Goal: Task Accomplishment & Management: Manage account settings

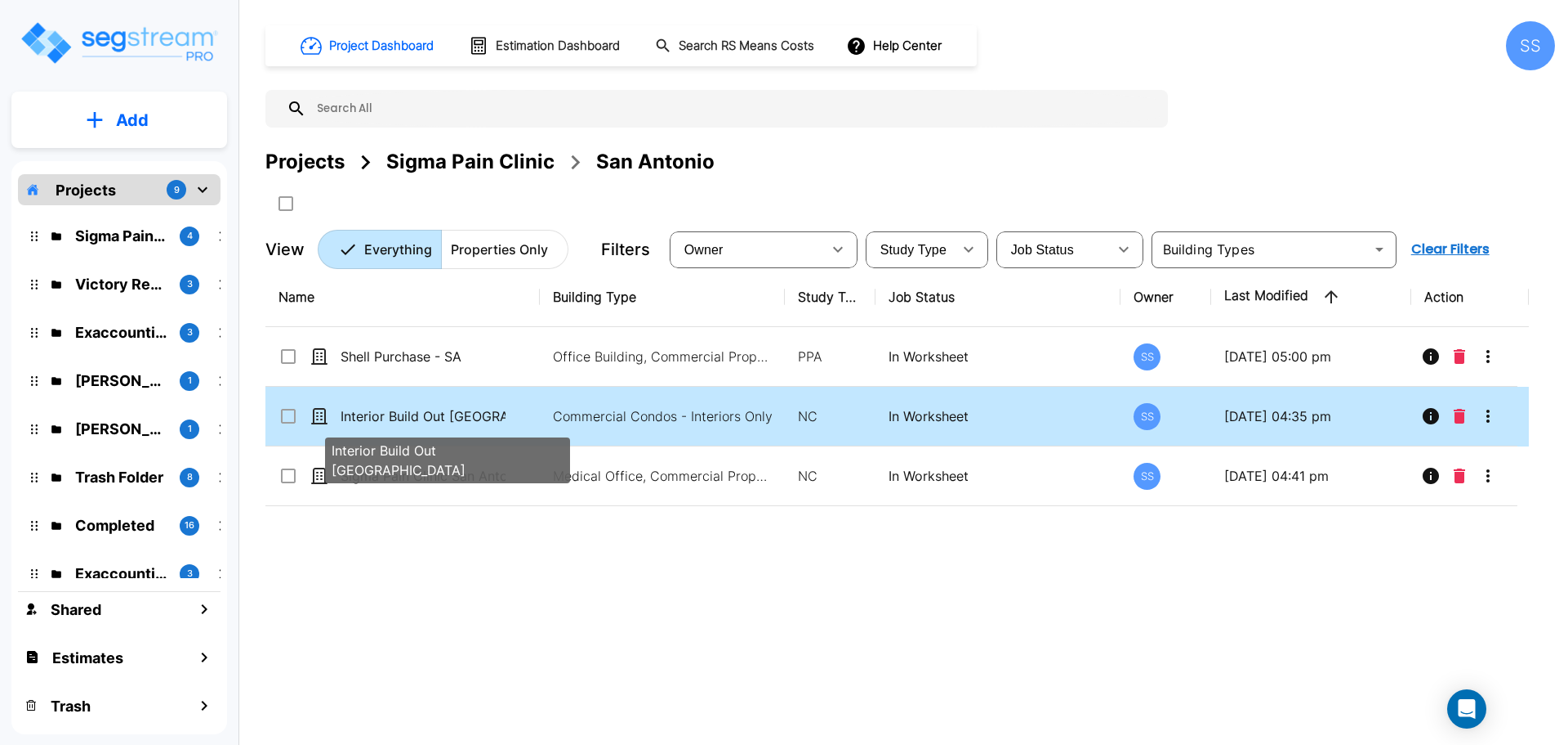
click at [438, 411] on p "Interior Build Out San Antonio" at bounding box center [423, 415] width 165 height 19
checkbox input "true"
click at [438, 411] on p "Interior Build Out San Antonio" at bounding box center [423, 415] width 165 height 19
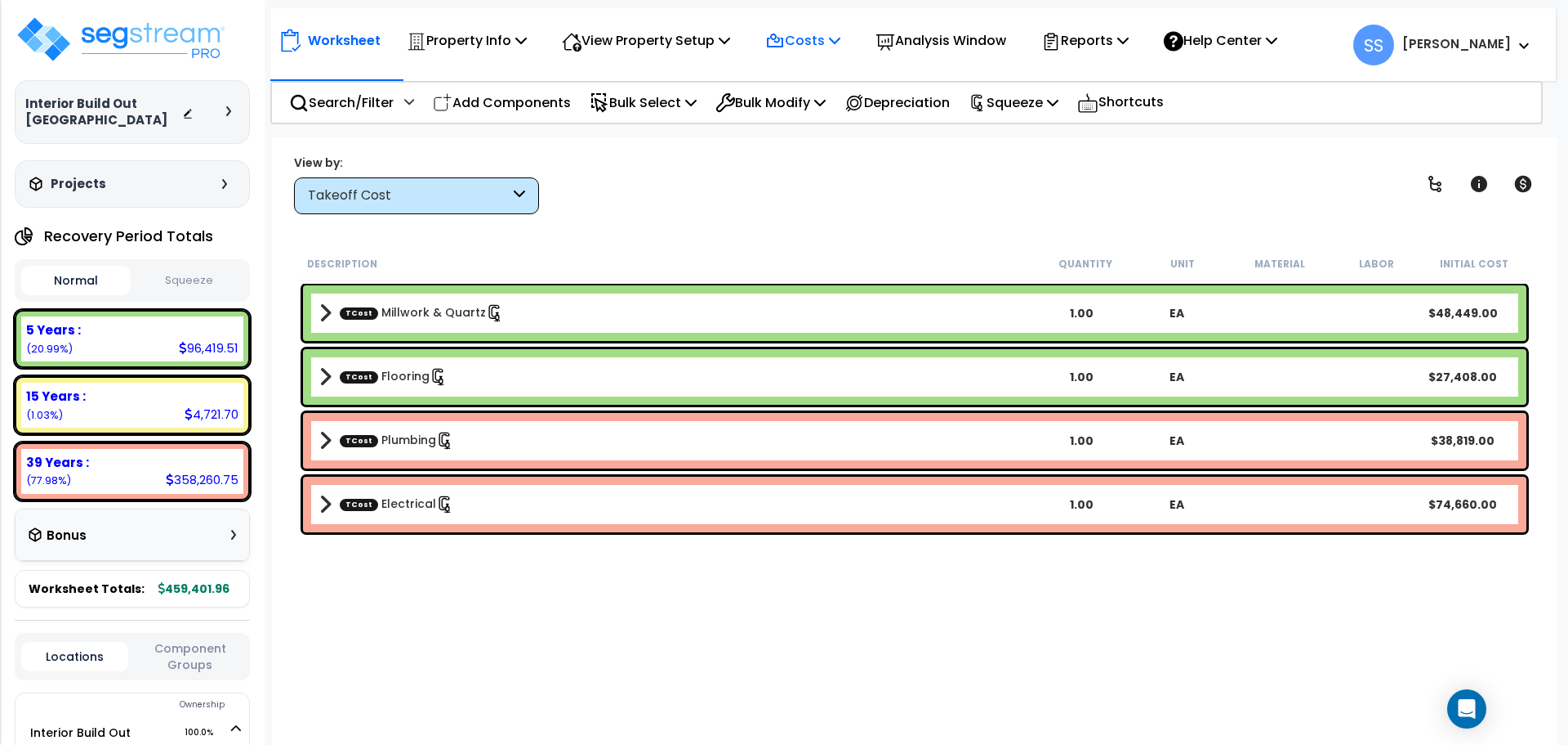
click at [827, 38] on p "Costs" at bounding box center [803, 40] width 75 height 22
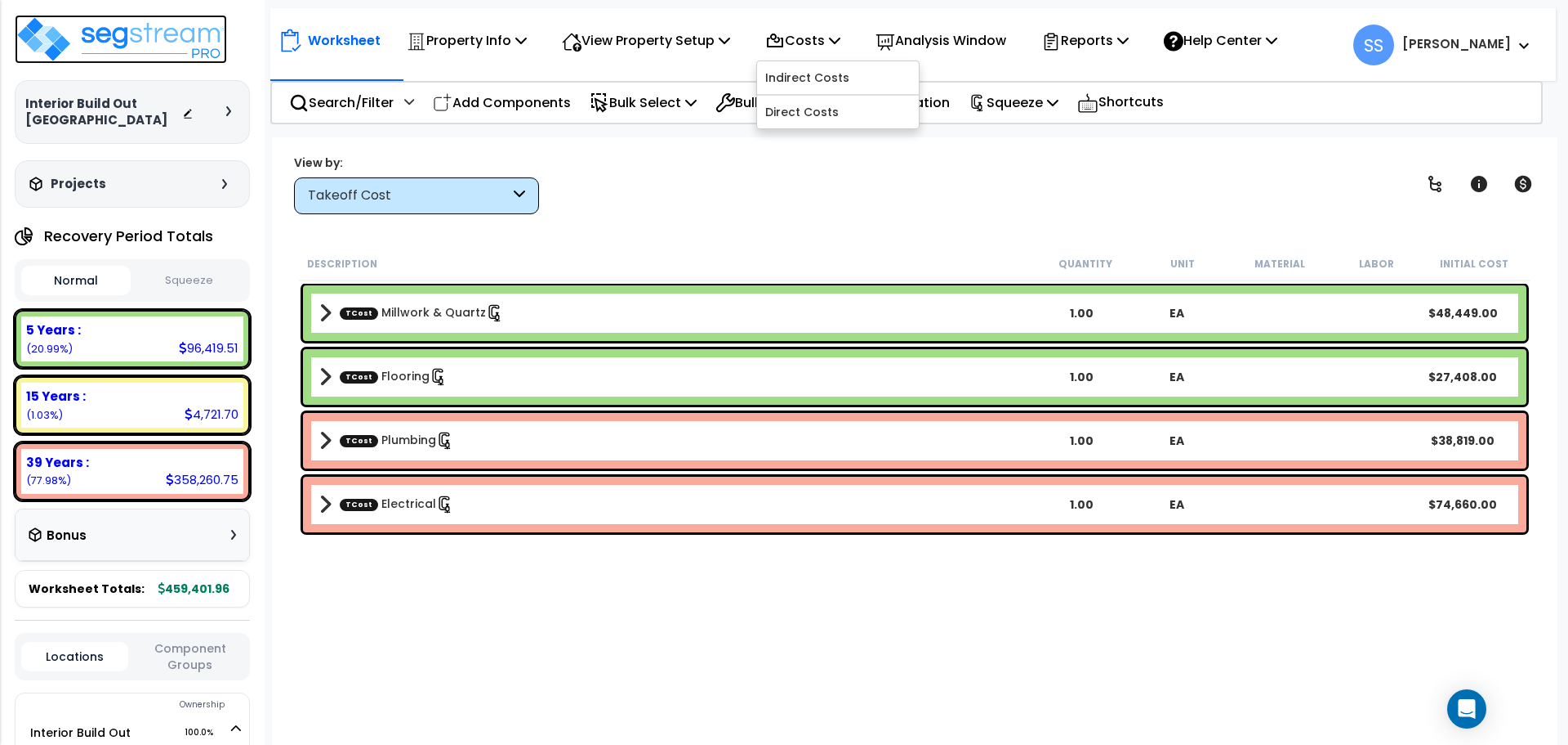
click at [115, 24] on img at bounding box center [121, 39] width 212 height 49
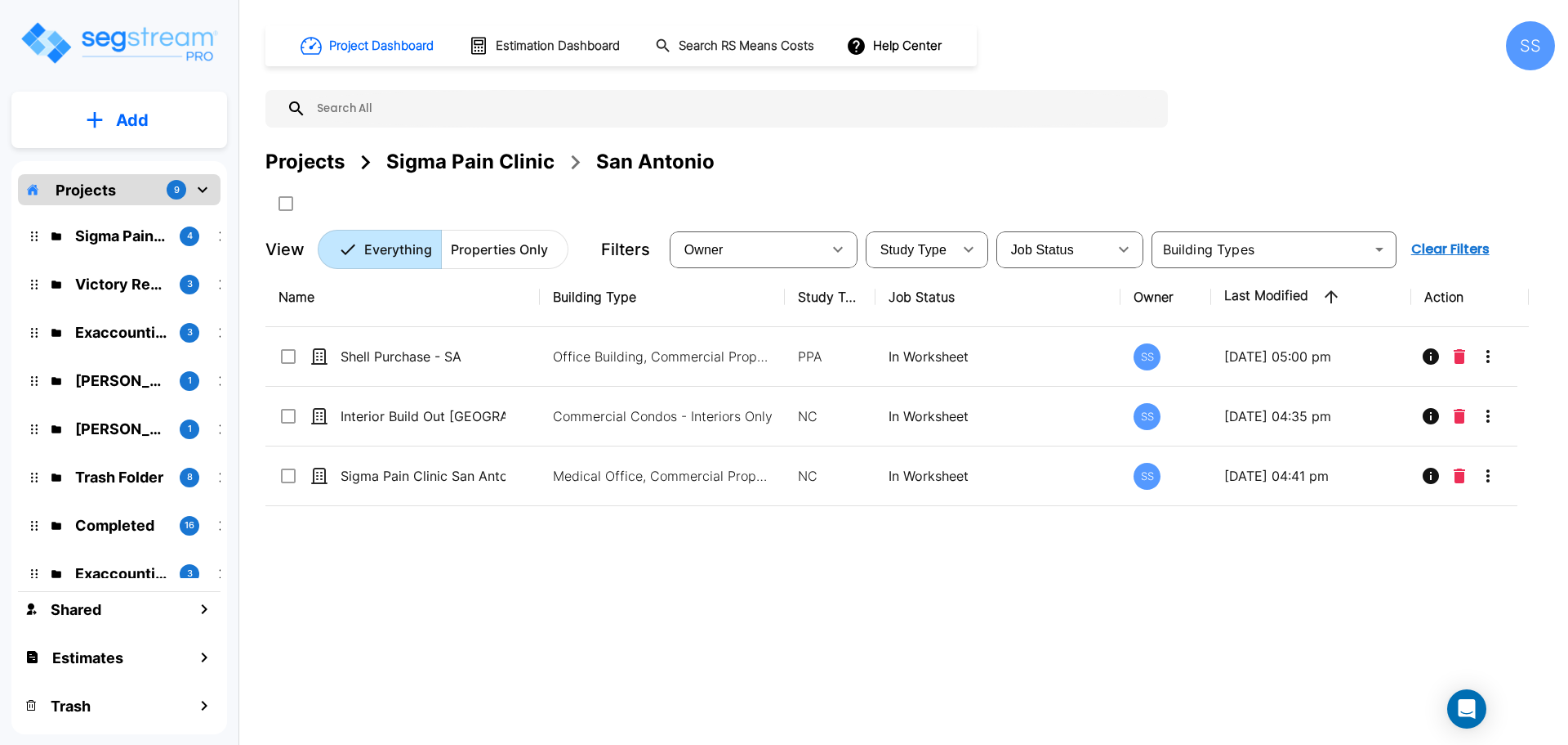
click at [437, 170] on div "Sigma Pain Clinic" at bounding box center [471, 162] width 169 height 29
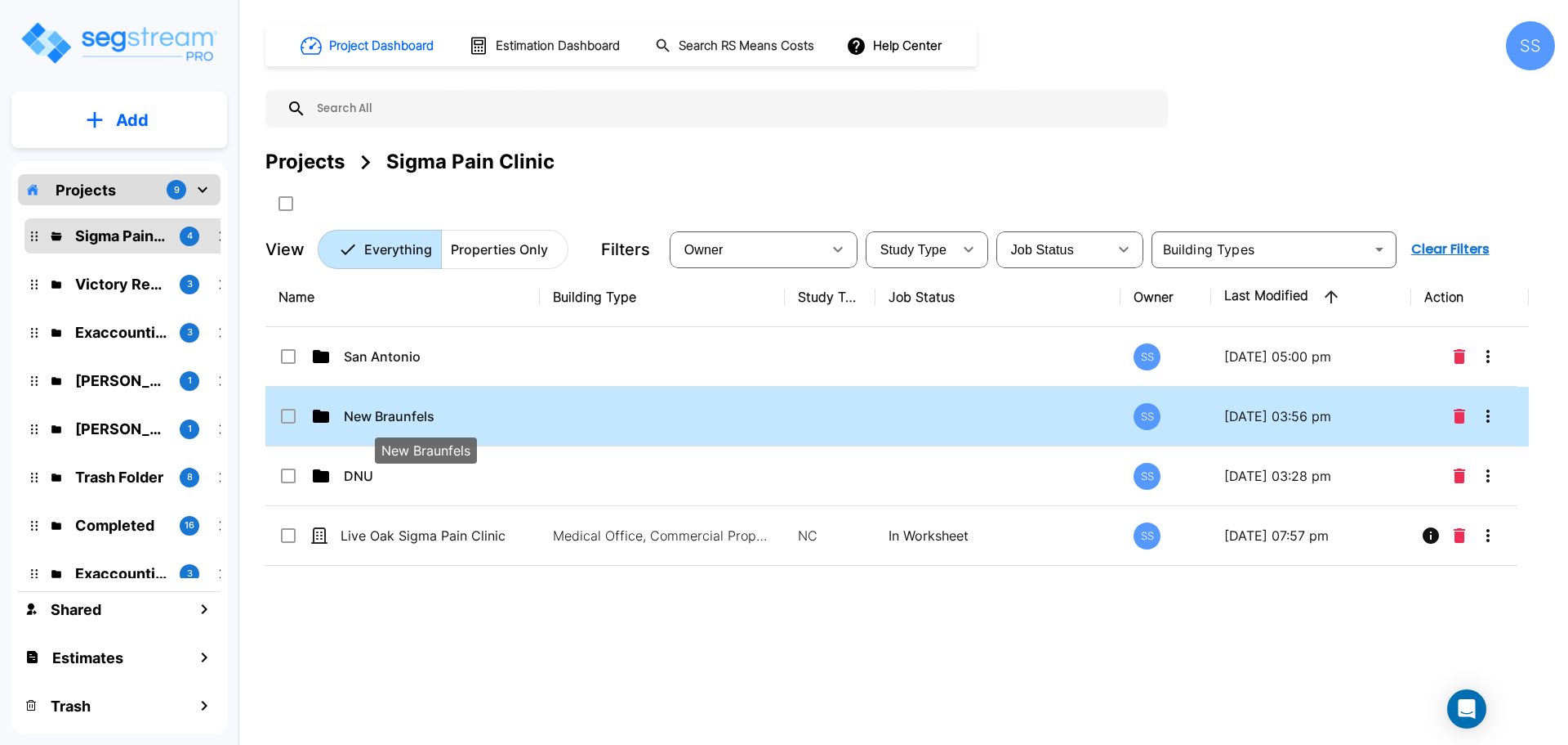
click at [343, 417] on p "New Braunfels" at bounding box center [426, 415] width 165 height 19
checkbox input "true"
click at [344, 418] on p "New Braunfels" at bounding box center [426, 415] width 165 height 19
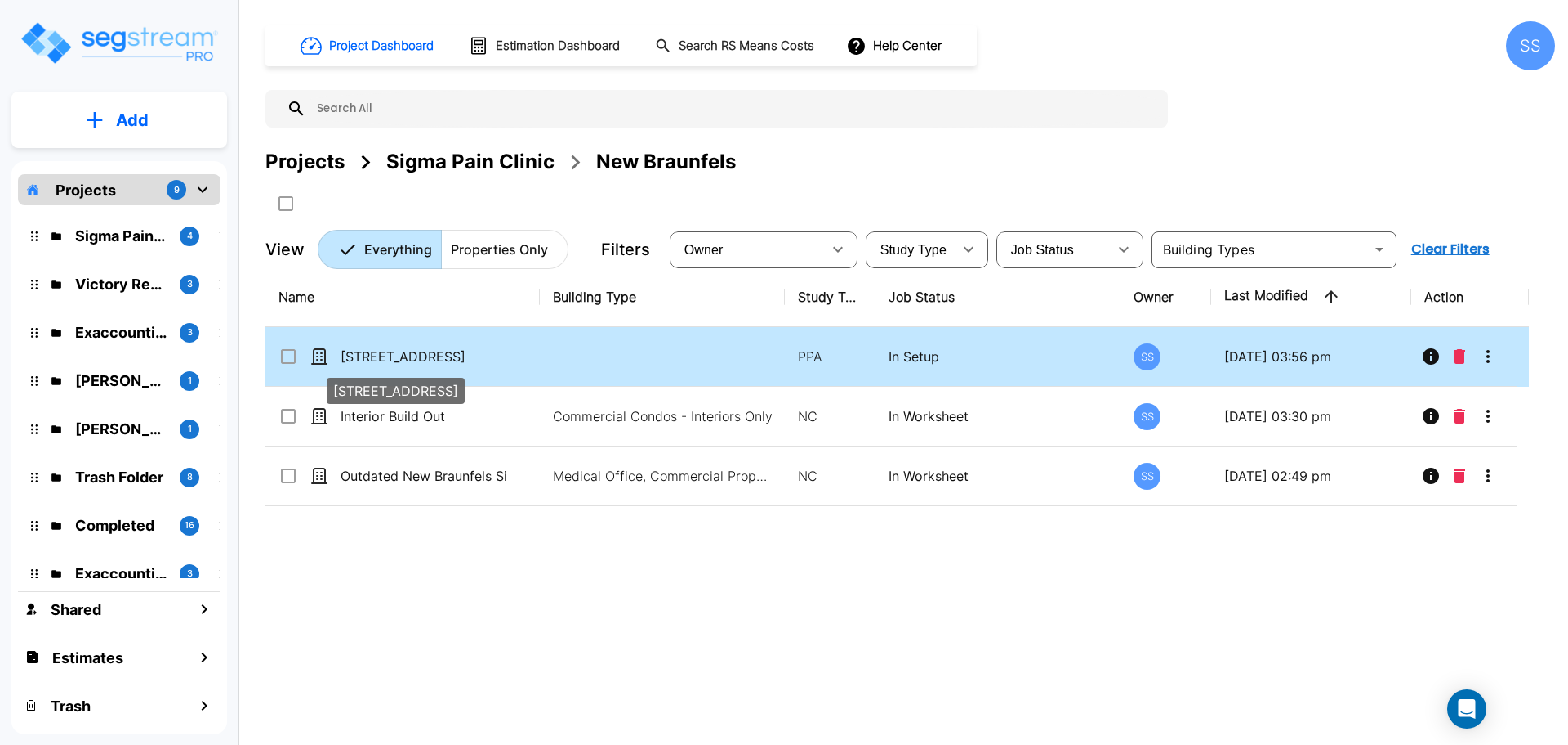
click at [442, 352] on p "[STREET_ADDRESS]" at bounding box center [423, 356] width 165 height 19
checkbox input "true"
click at [442, 352] on p "[STREET_ADDRESS]" at bounding box center [423, 356] width 165 height 19
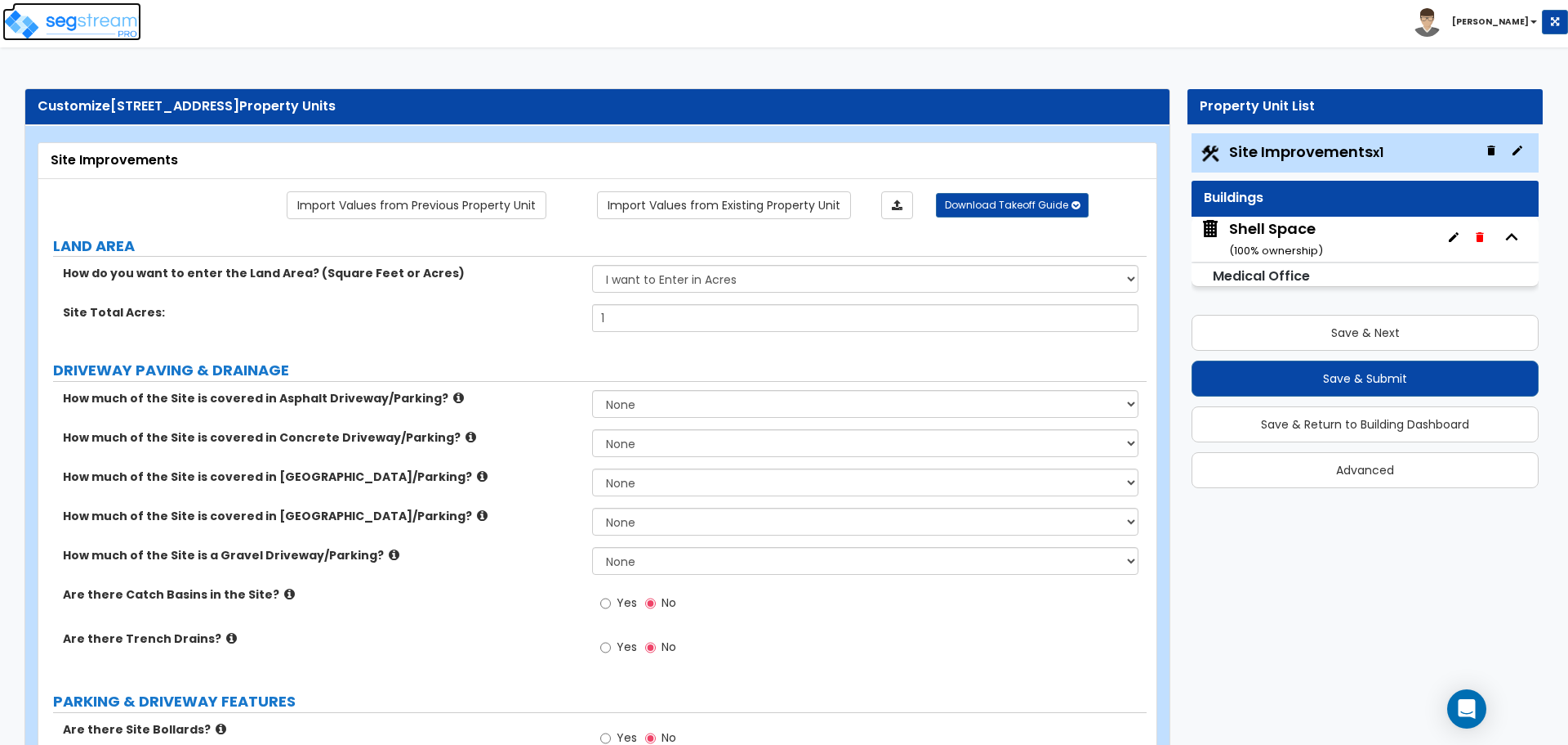
click at [105, 19] on img at bounding box center [72, 25] width 139 height 33
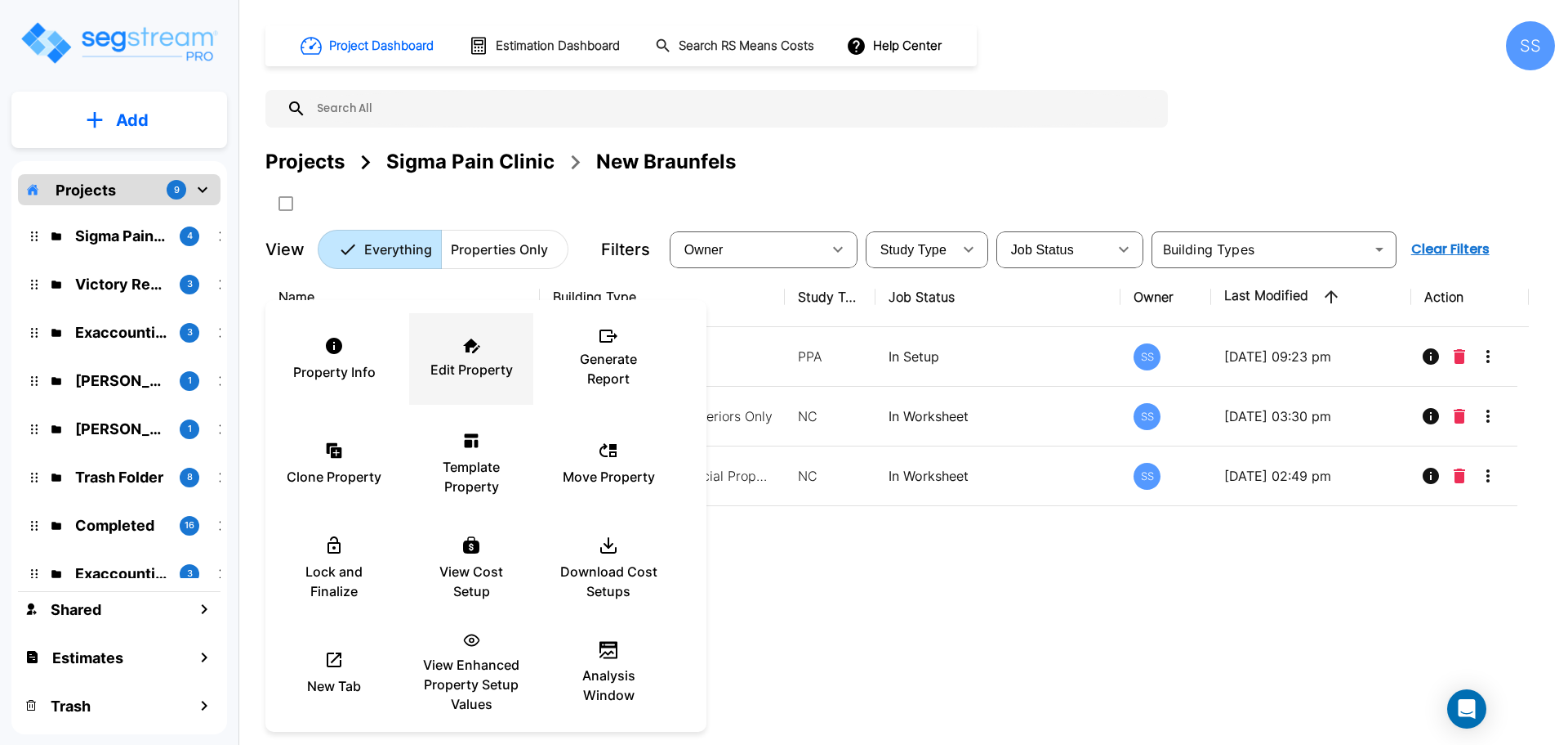
click at [491, 357] on div "Edit Property" at bounding box center [471, 358] width 98 height 82
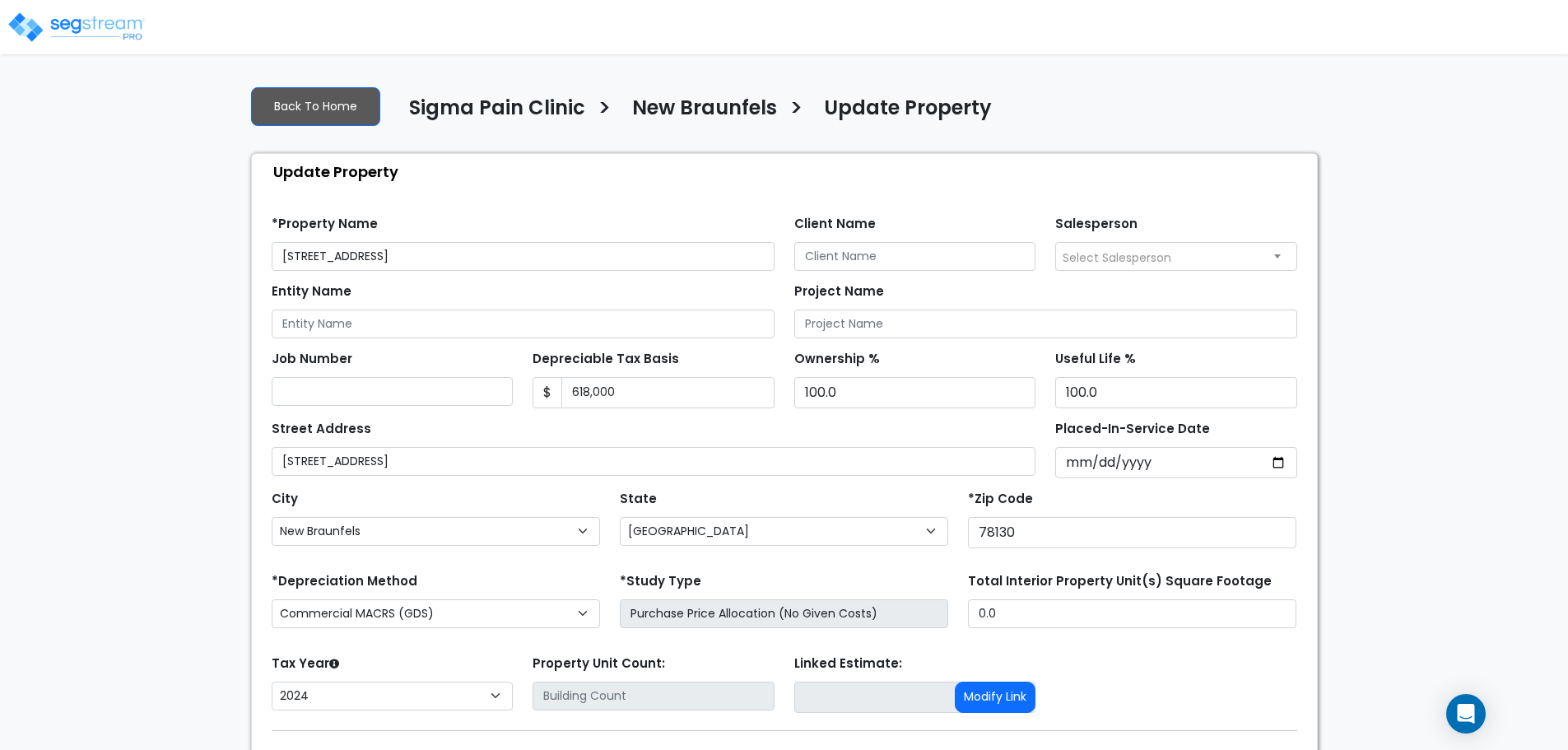
select select "[GEOGRAPHIC_DATA]"
select select "2024"
click at [60, 9] on link at bounding box center [78, 16] width 137 height 23
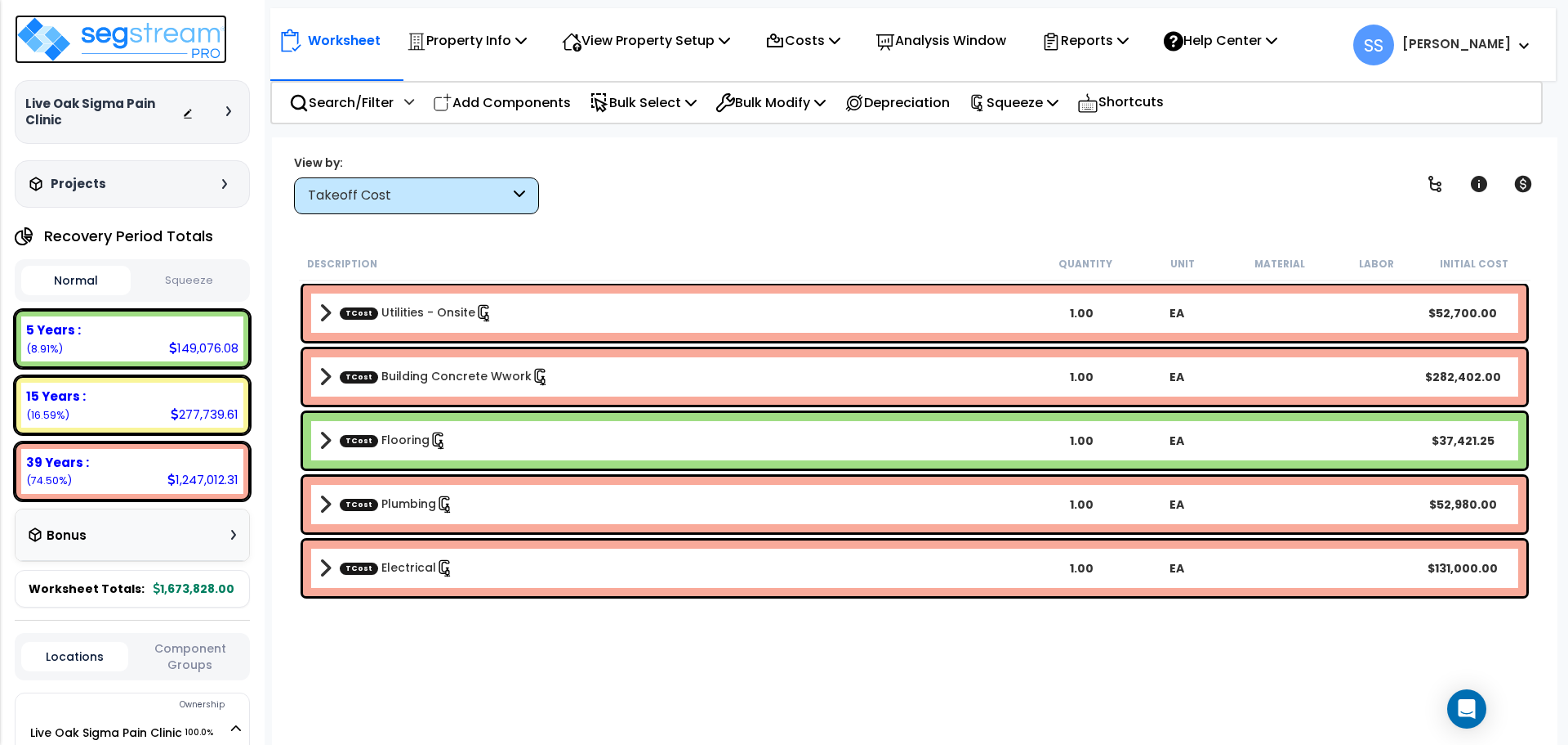
click at [100, 23] on img at bounding box center [121, 39] width 212 height 49
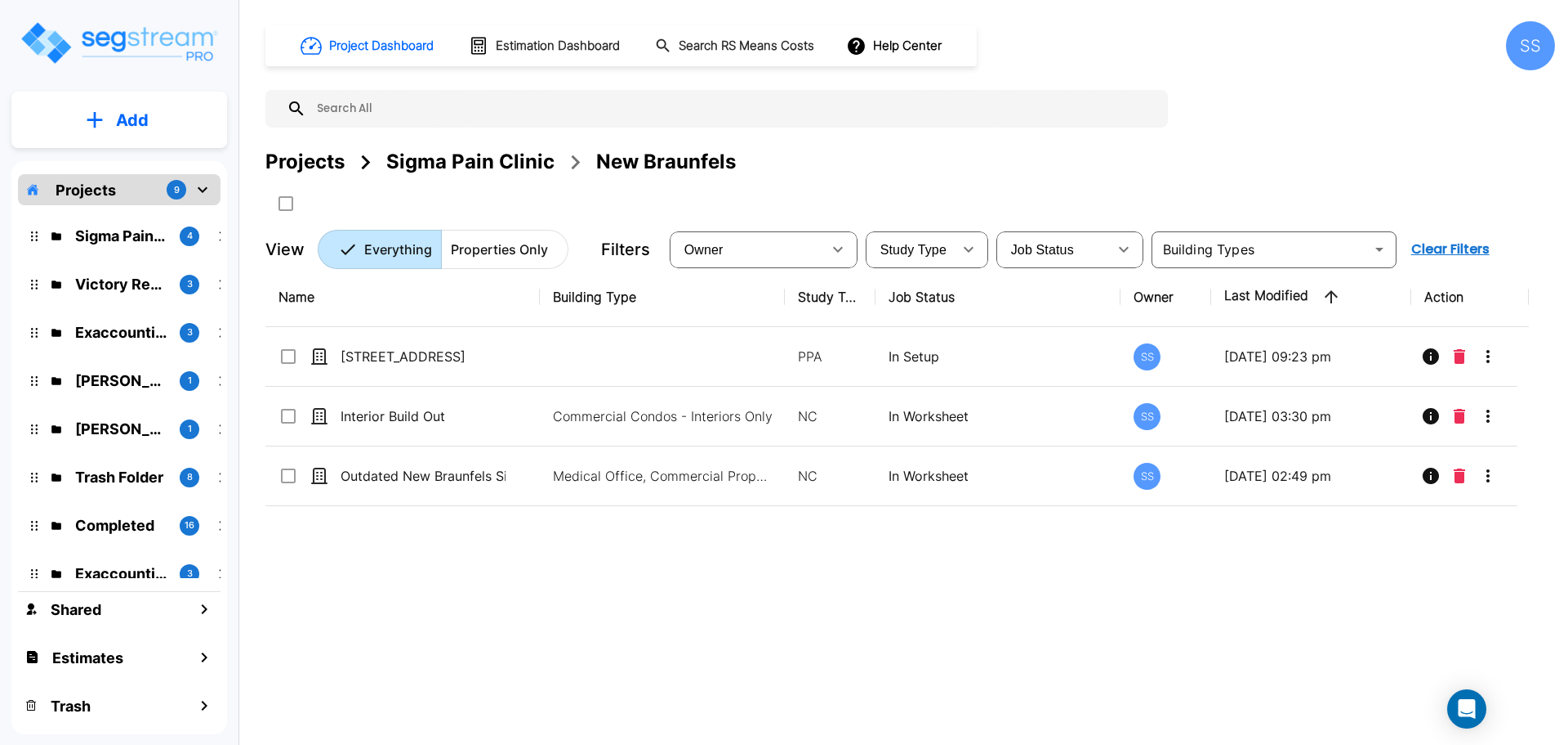
click at [456, 157] on div "Sigma Pain Clinic" at bounding box center [471, 162] width 169 height 29
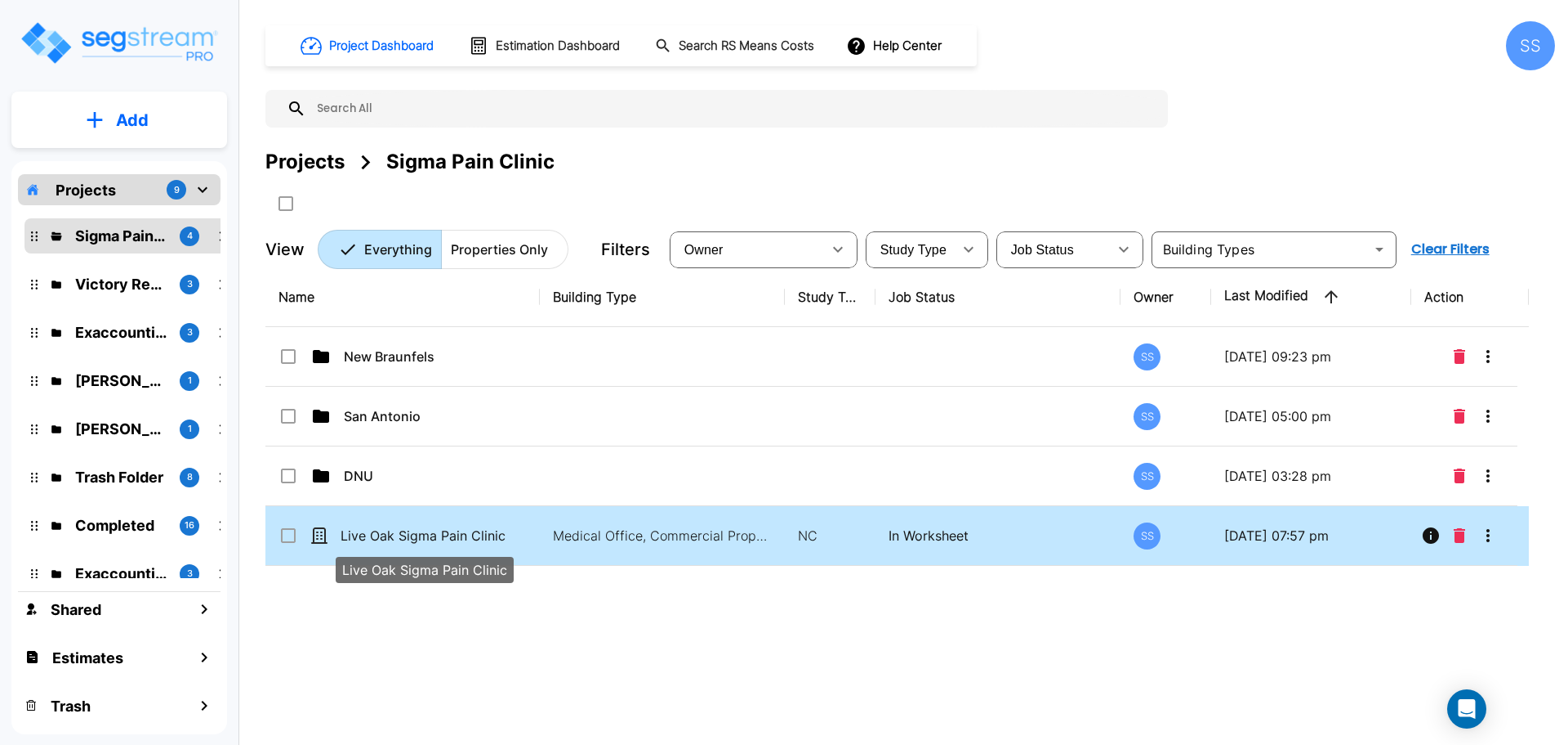
click at [407, 541] on p "Live Oak Sigma Pain Clinic" at bounding box center [423, 534] width 165 height 19
checkbox input "true"
click at [407, 541] on p "Live Oak Sigma Pain Clinic" at bounding box center [423, 534] width 165 height 19
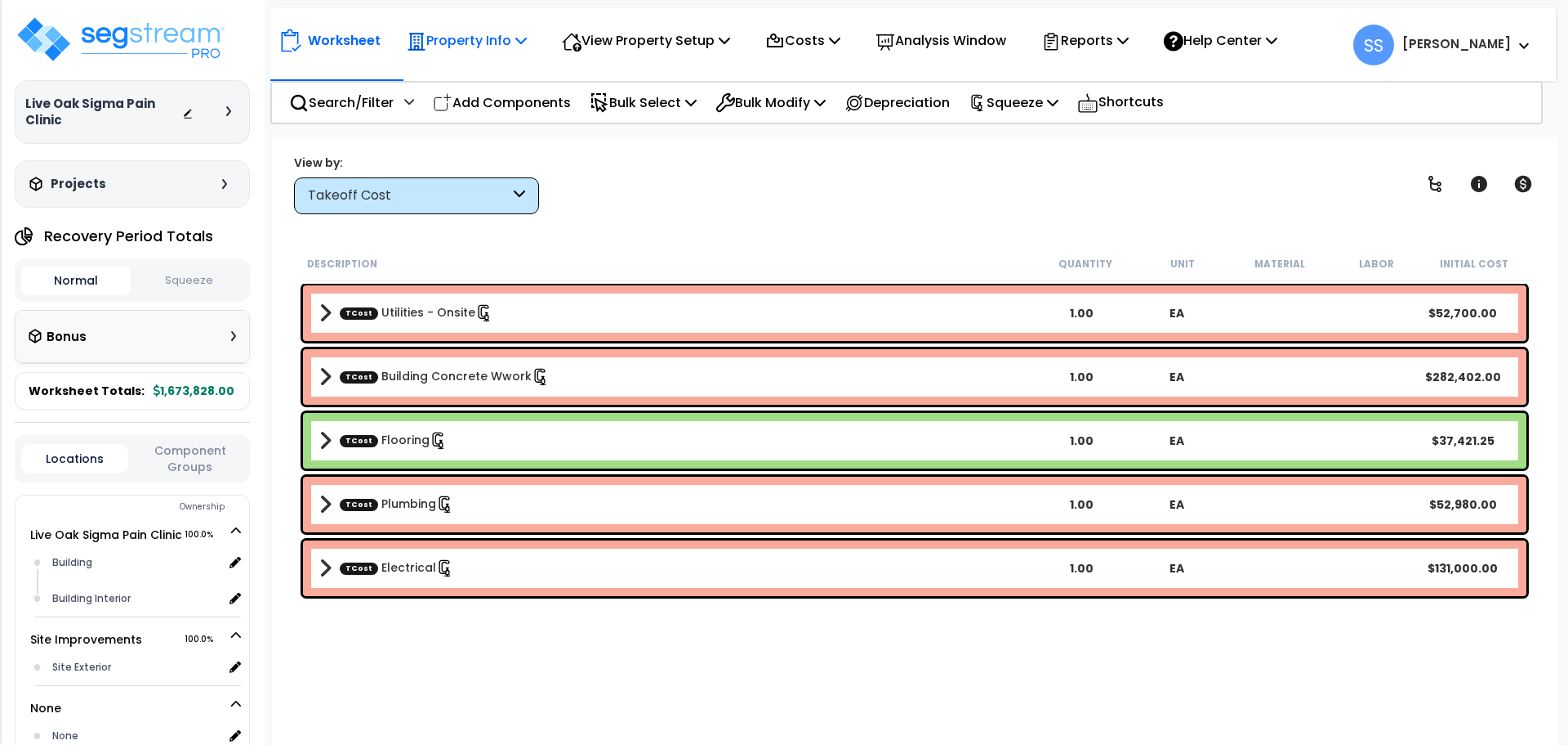
click at [510, 44] on p "Property Info" at bounding box center [466, 40] width 120 height 22
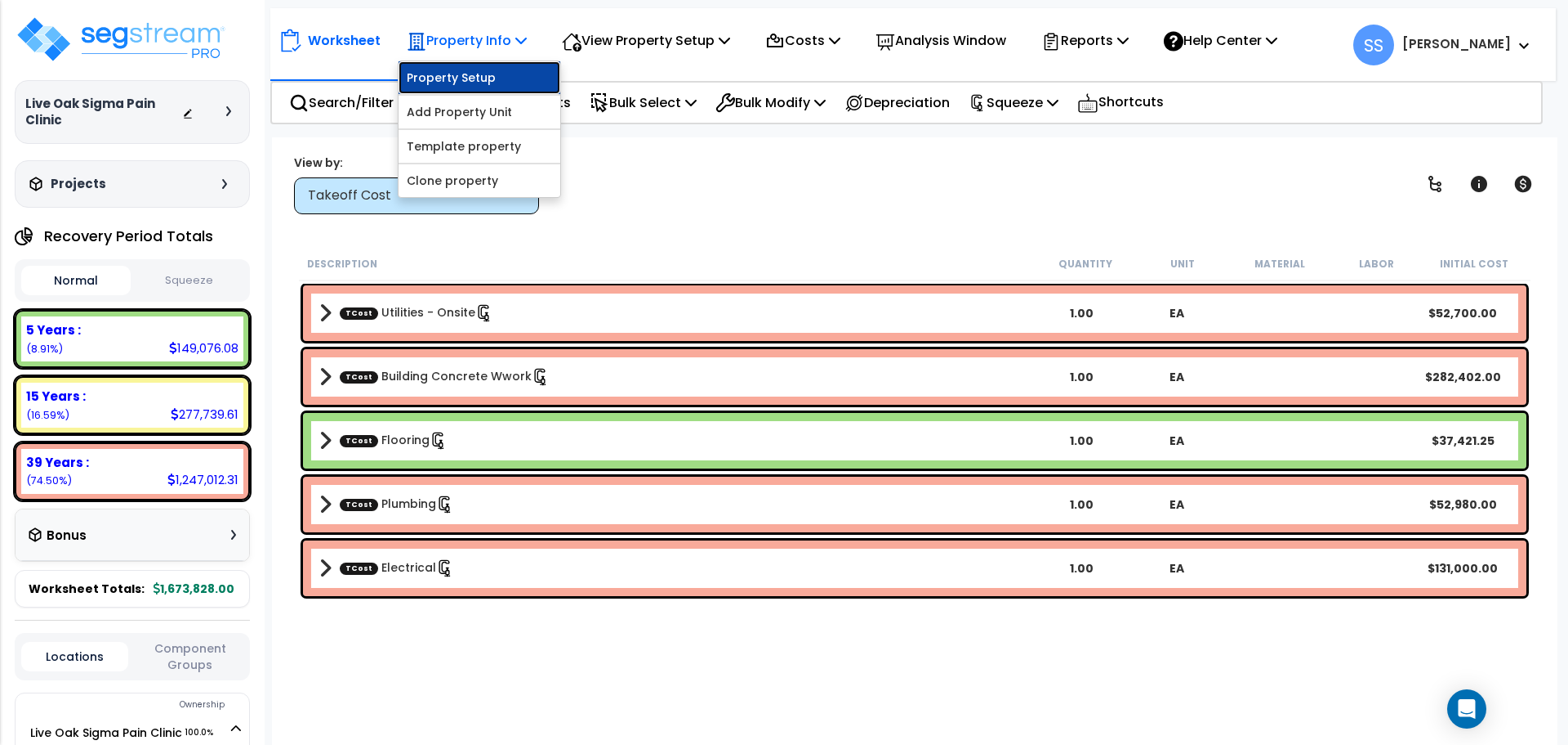
click at [506, 72] on link "Property Setup" at bounding box center [479, 78] width 162 height 33
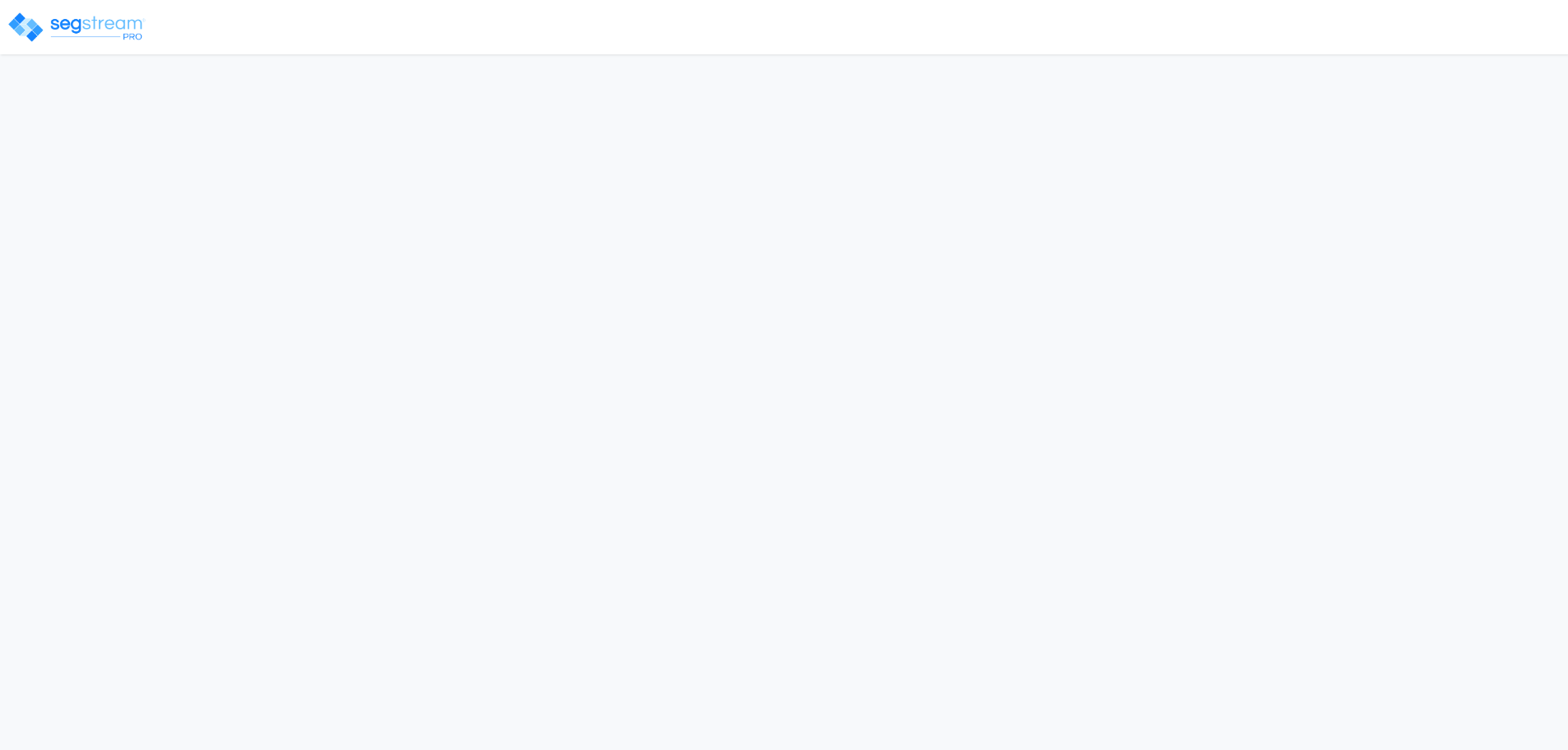
select select "2024"
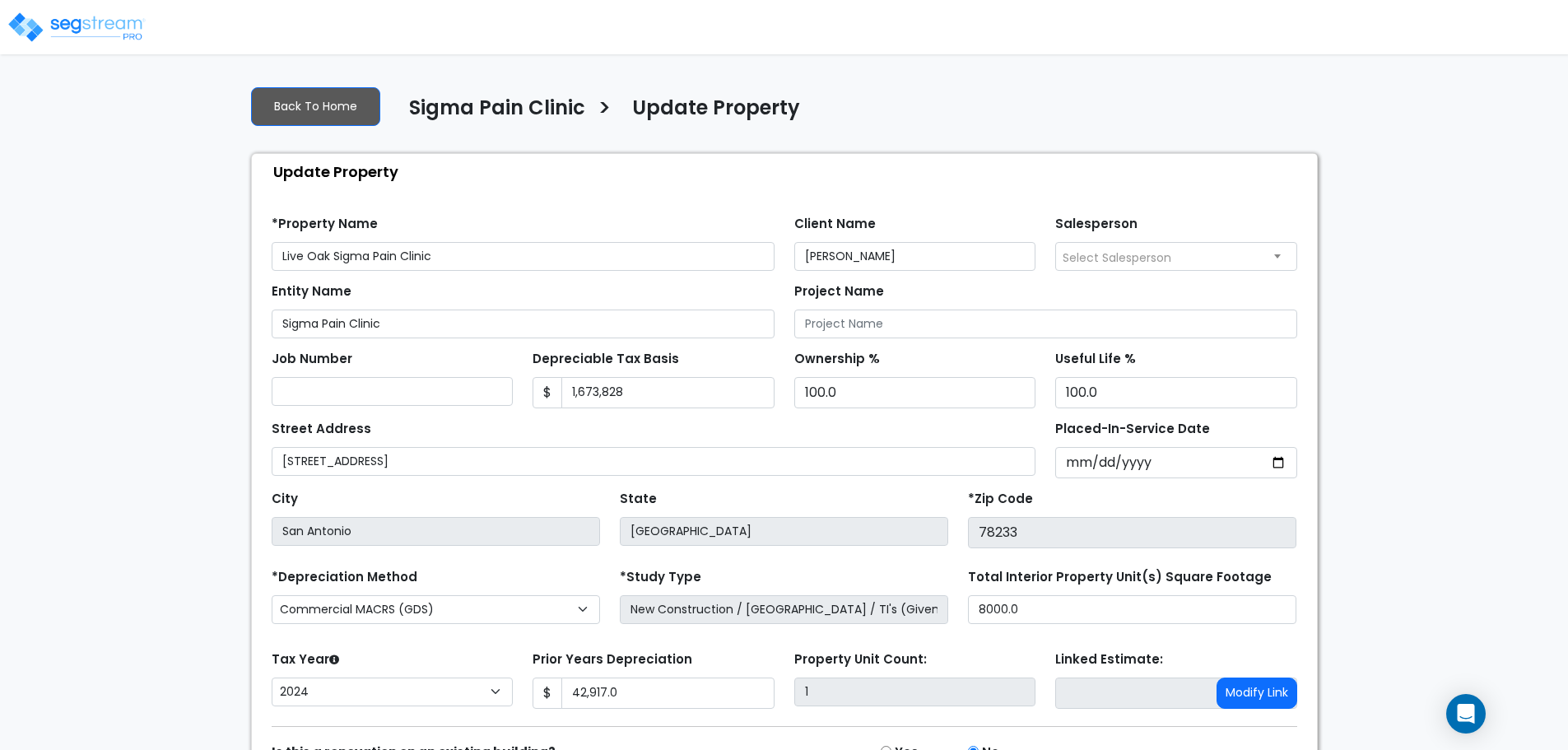
drag, startPoint x: 1313, startPoint y: 216, endPoint x: 1097, endPoint y: 166, distance: 221.7
click at [1313, 216] on div "Find these errors below in the Property Setup: *Property Name Live Oak Sigma Pa…" at bounding box center [784, 526] width 1065 height 674
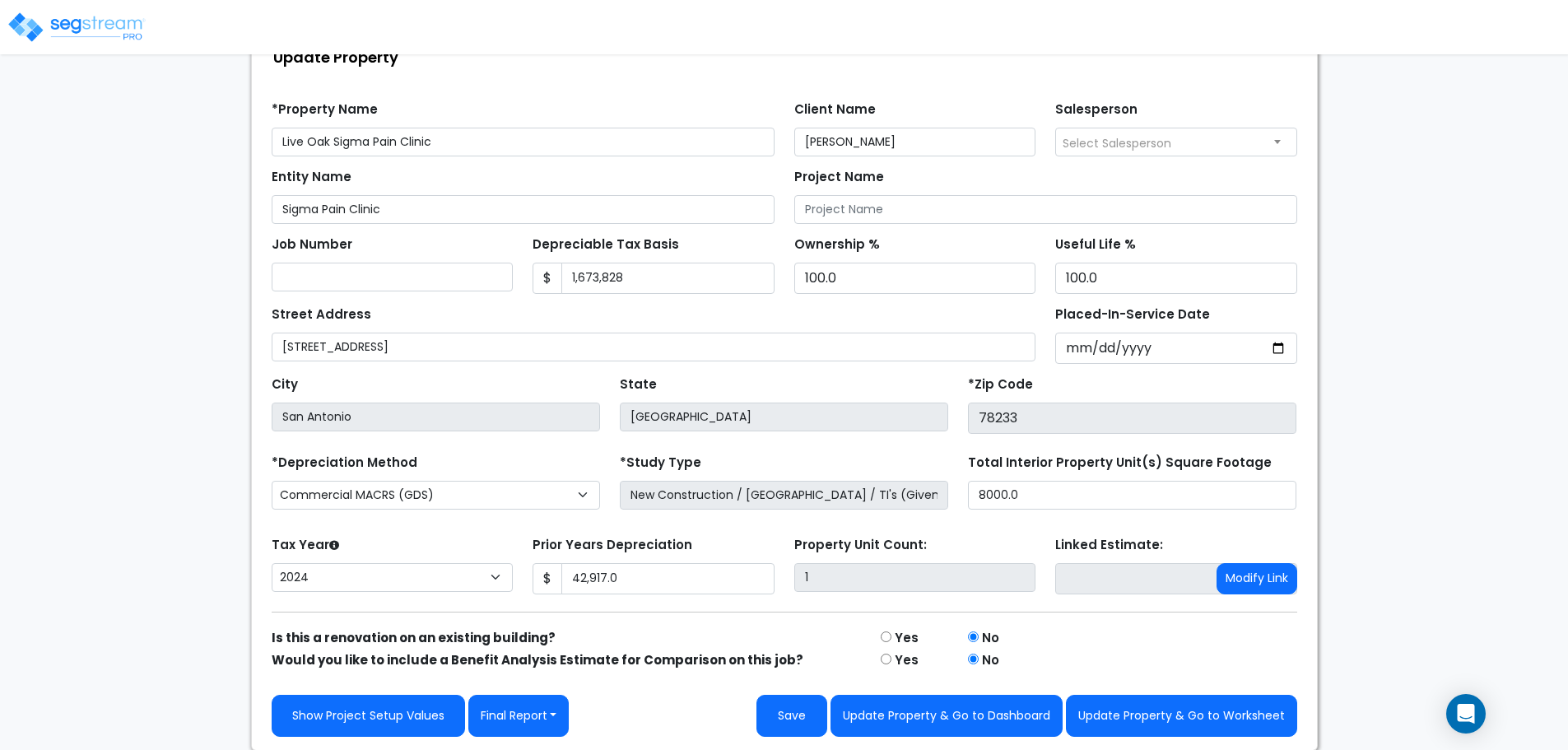
scroll to position [115, 0]
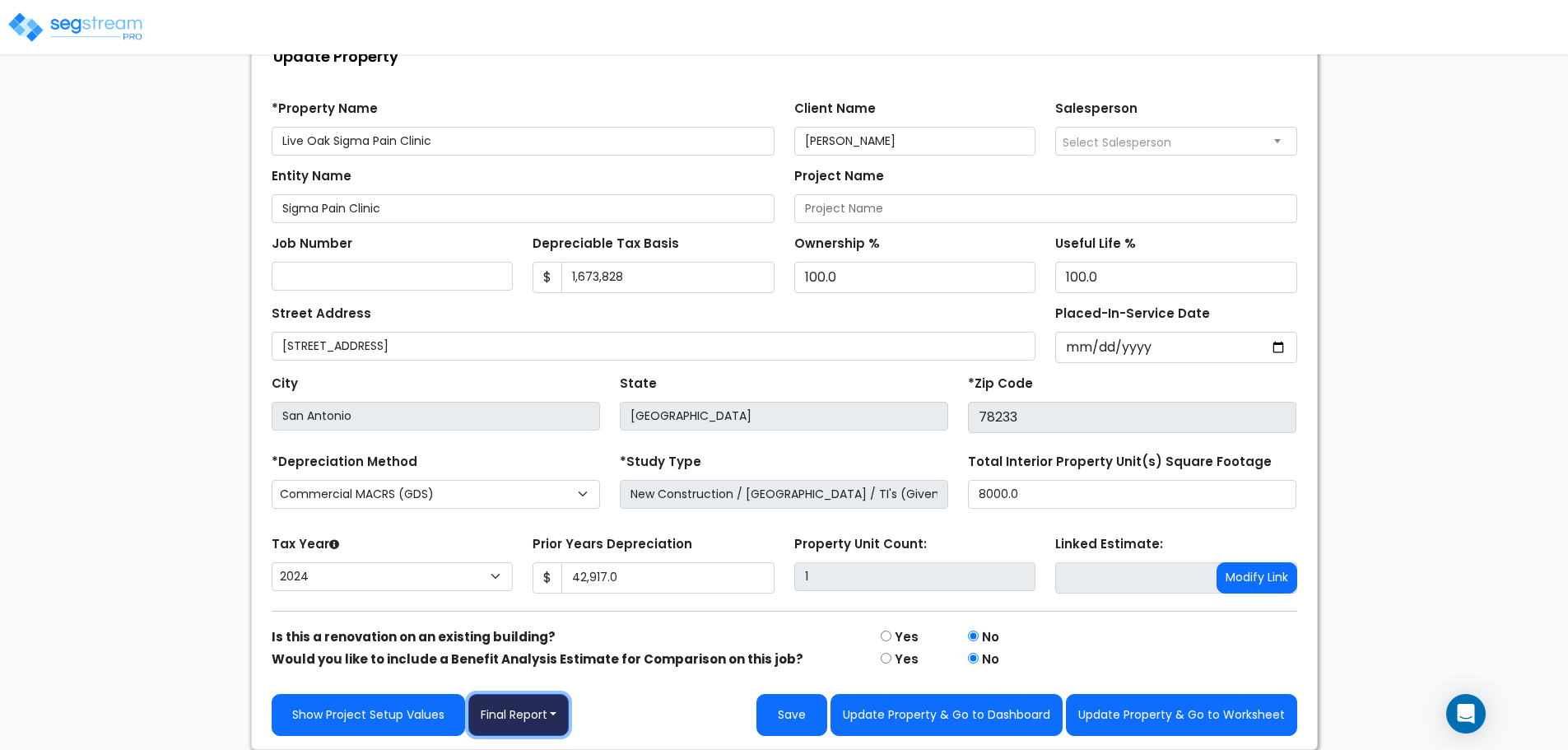
click at [552, 708] on button "Final Report" at bounding box center [519, 714] width 102 height 42
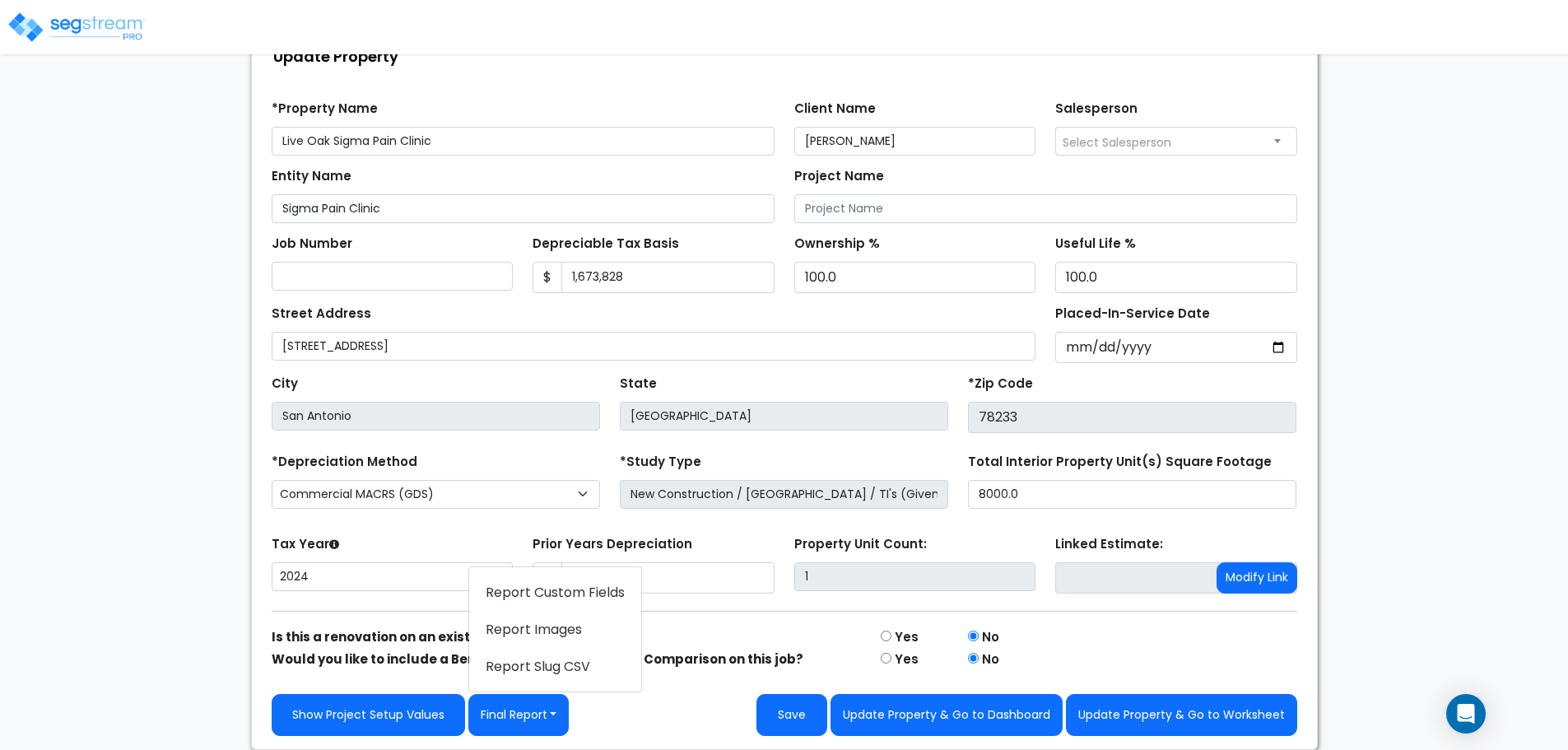
click at [585, 600] on link "Report Custom Fields" at bounding box center [555, 592] width 172 height 38
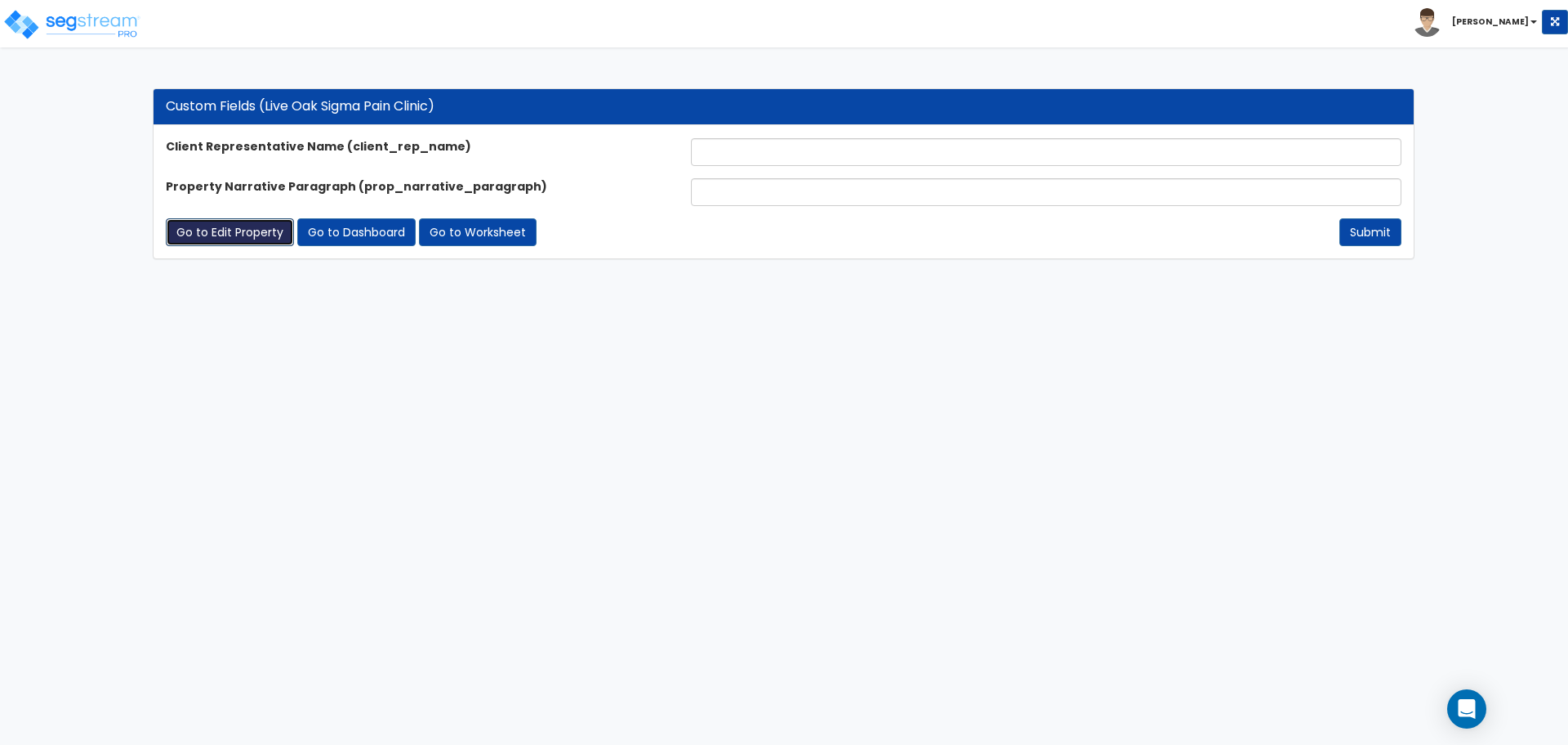
click at [250, 229] on link "Go to Edit Property" at bounding box center [230, 232] width 128 height 27
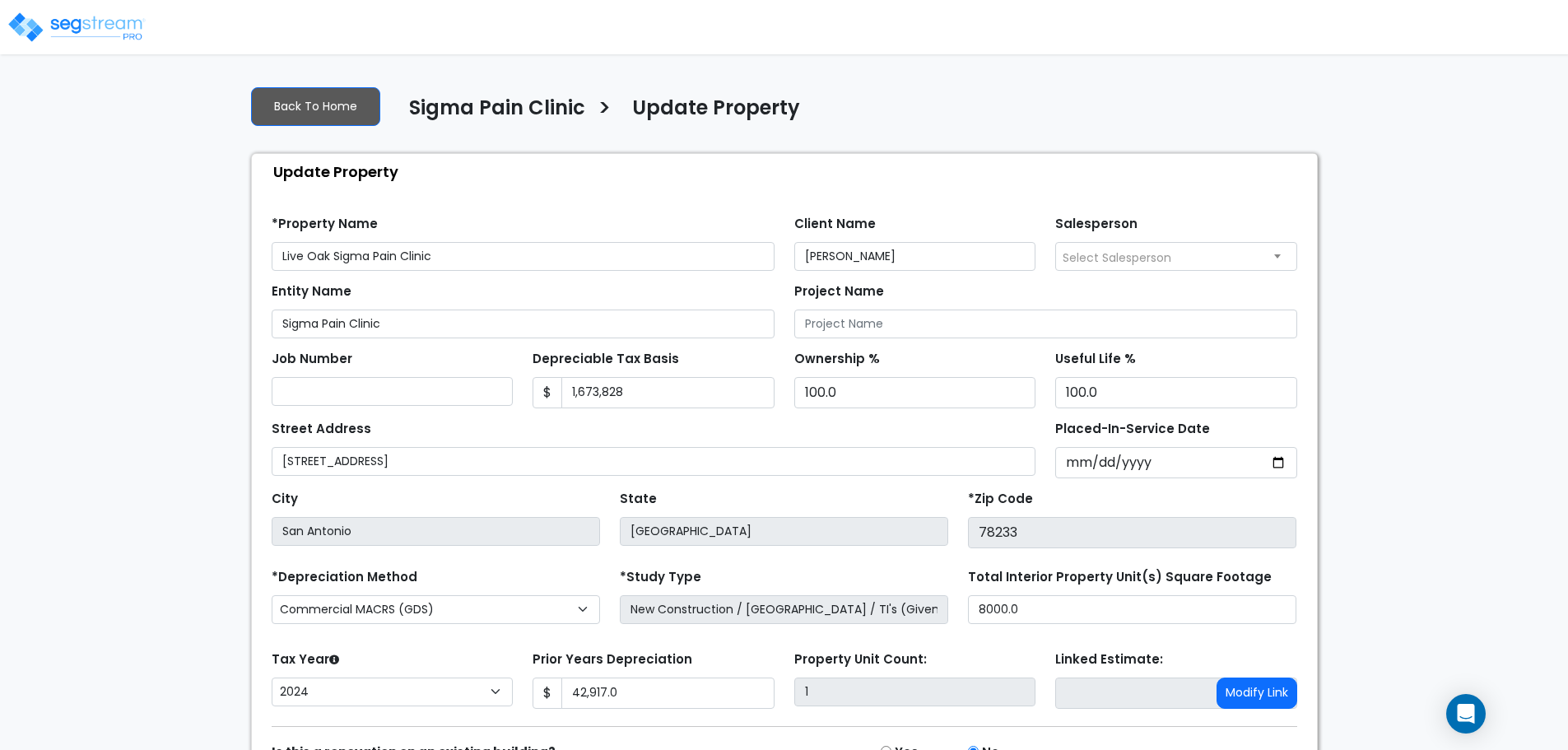
select select "2024"
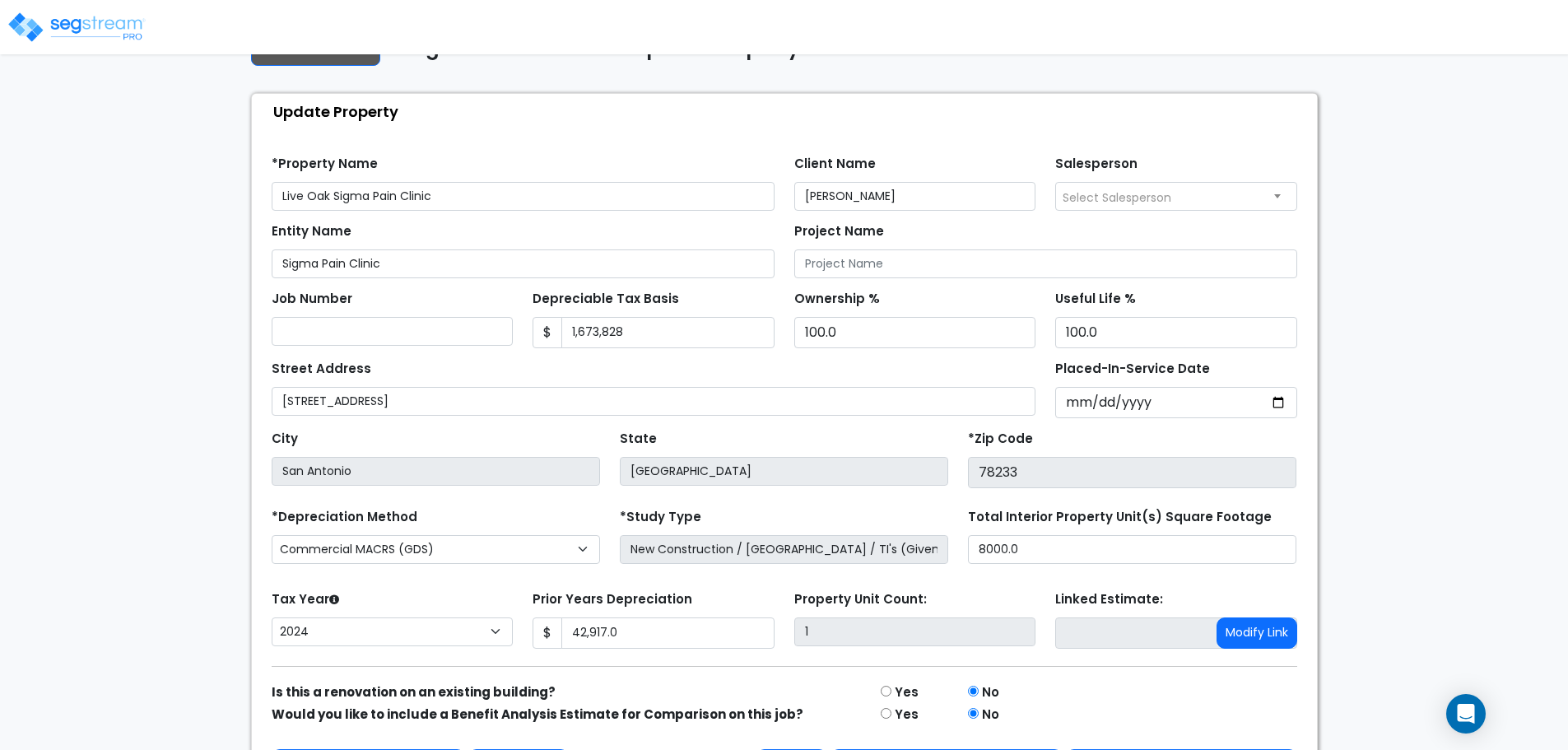
scroll to position [115, 0]
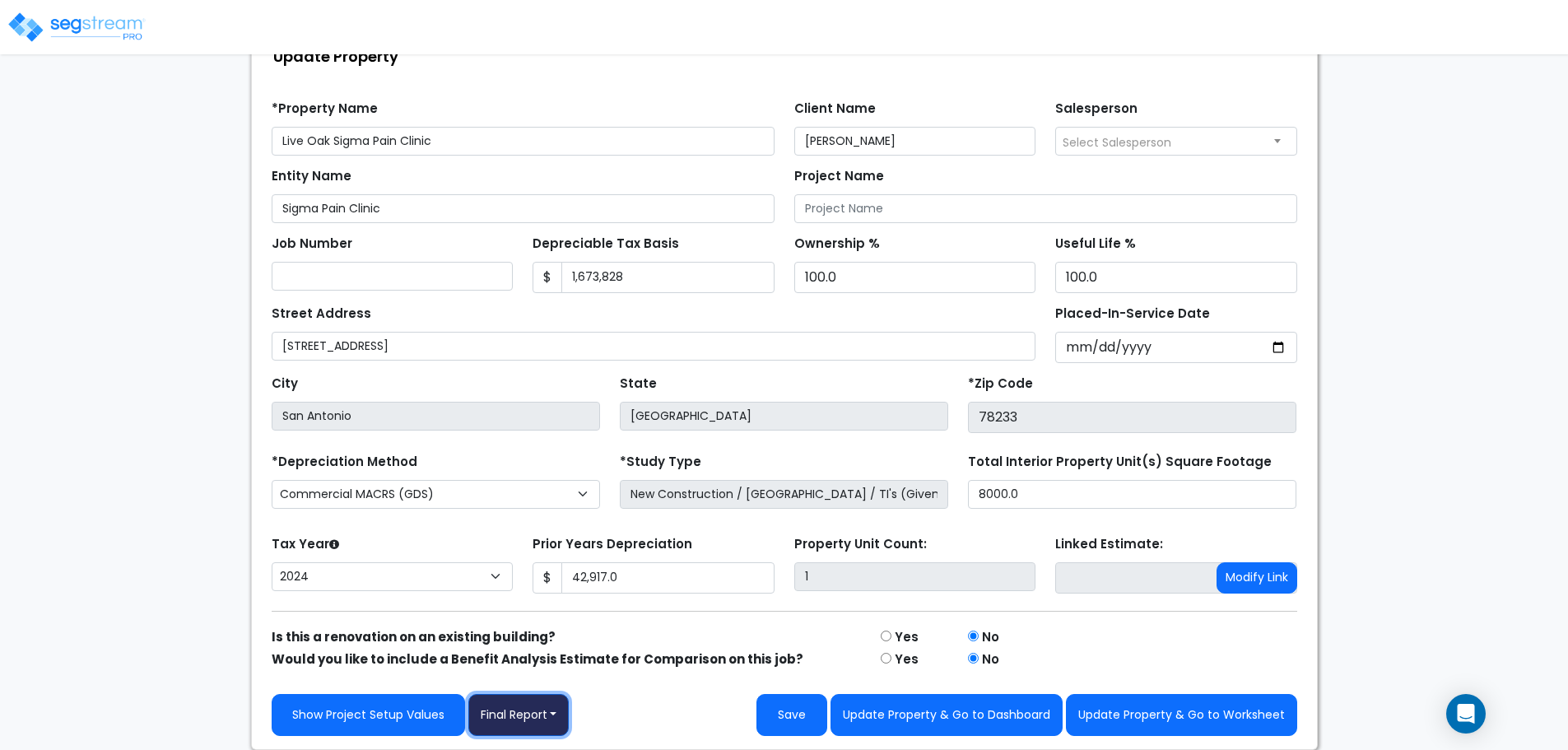
click at [545, 714] on button "Final Report" at bounding box center [519, 714] width 102 height 42
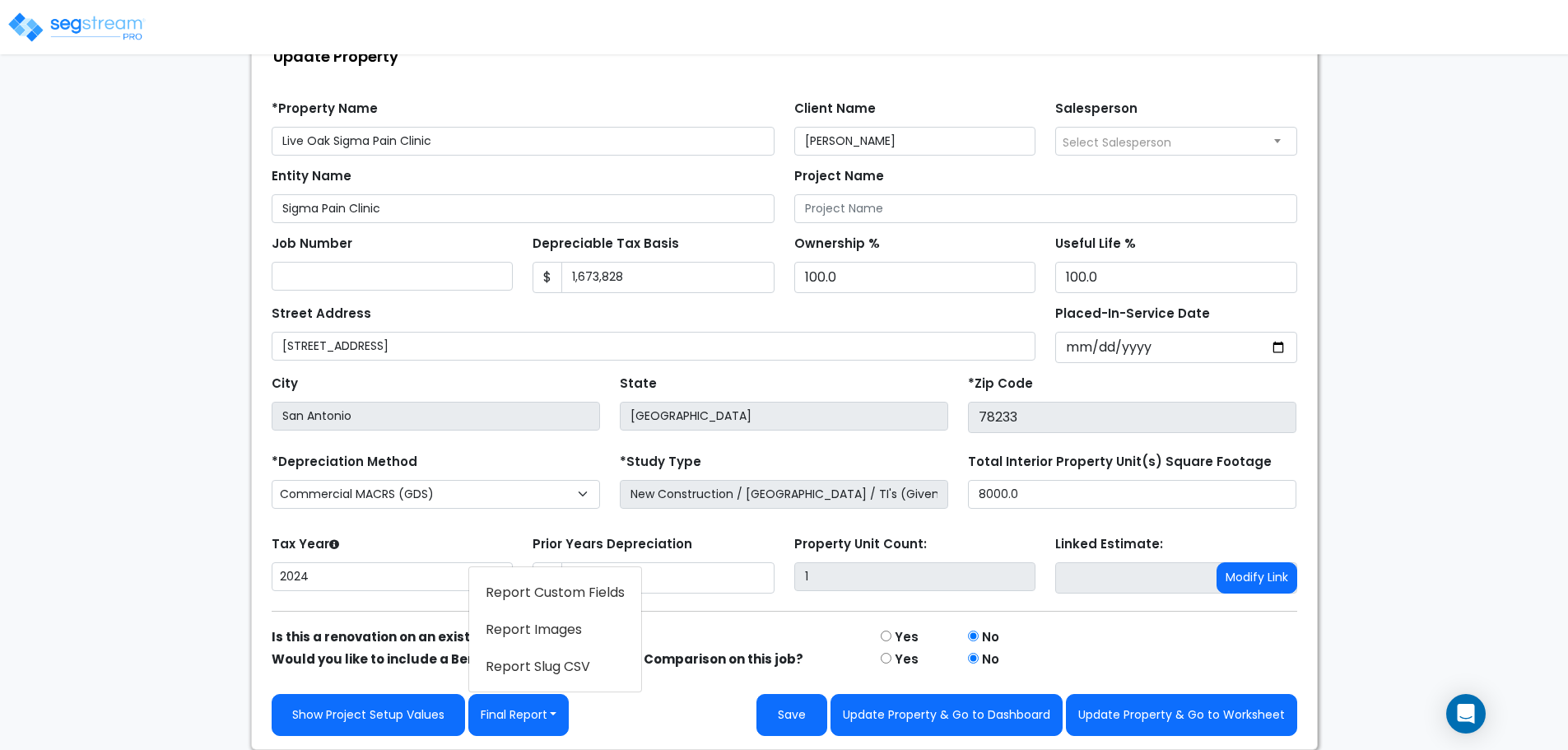
click at [566, 630] on link "Report Images" at bounding box center [555, 629] width 172 height 38
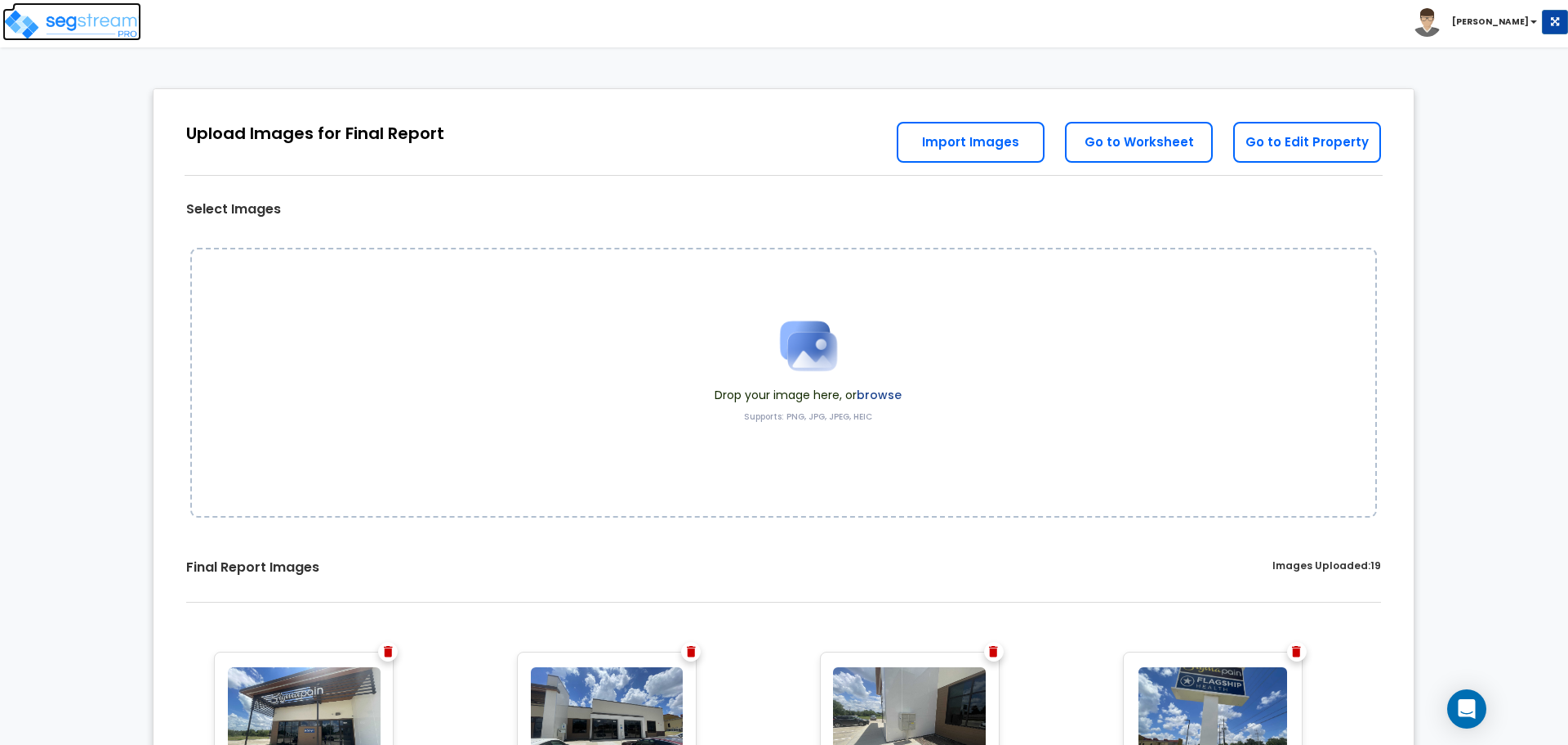
click at [70, 27] on img at bounding box center [72, 25] width 139 height 33
